Goal: Task Accomplishment & Management: Manage account settings

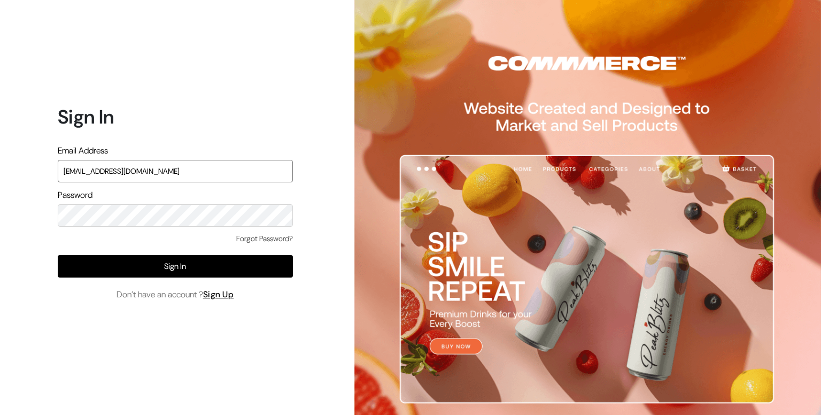
click at [87, 172] on input "a+1@gmail.com" at bounding box center [175, 171] width 235 height 22
type input "a+1@commmerce.com"
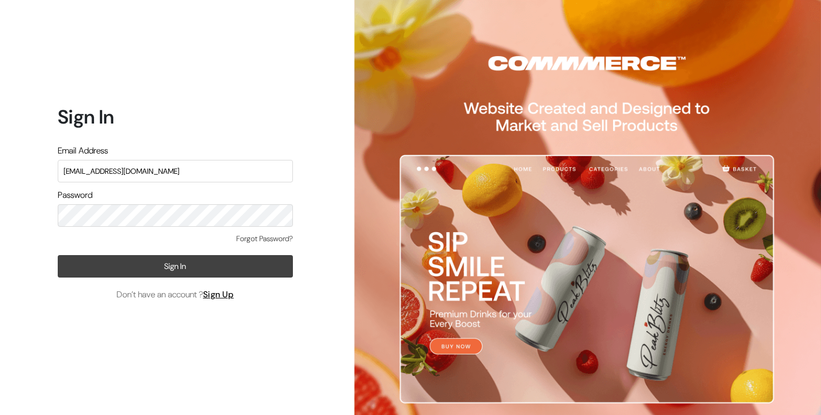
click at [196, 272] on button "Sign In" at bounding box center [175, 266] width 235 height 22
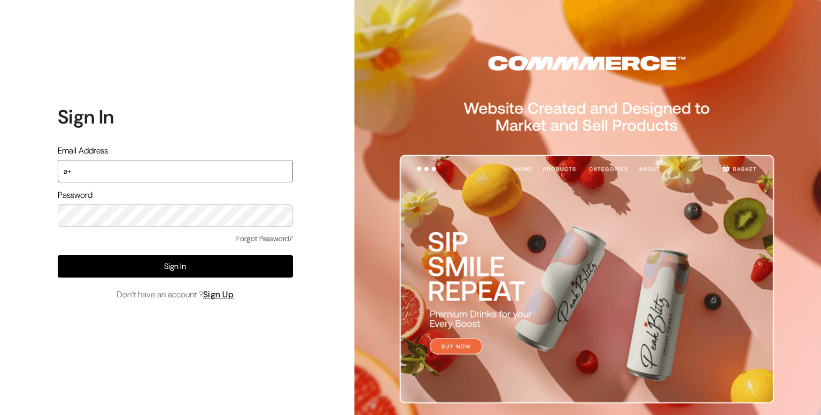
type input "a"
type input "[EMAIL_ADDRESS][DOMAIN_NAME]"
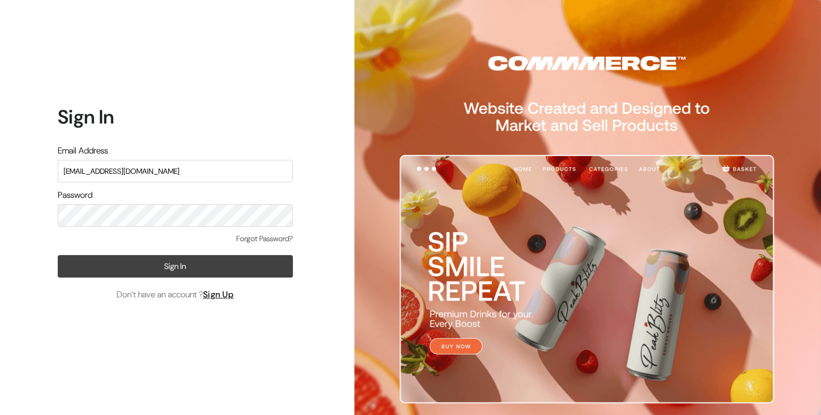
click at [167, 267] on button "Sign In" at bounding box center [175, 266] width 235 height 22
